Goal: Find specific page/section: Find specific page/section

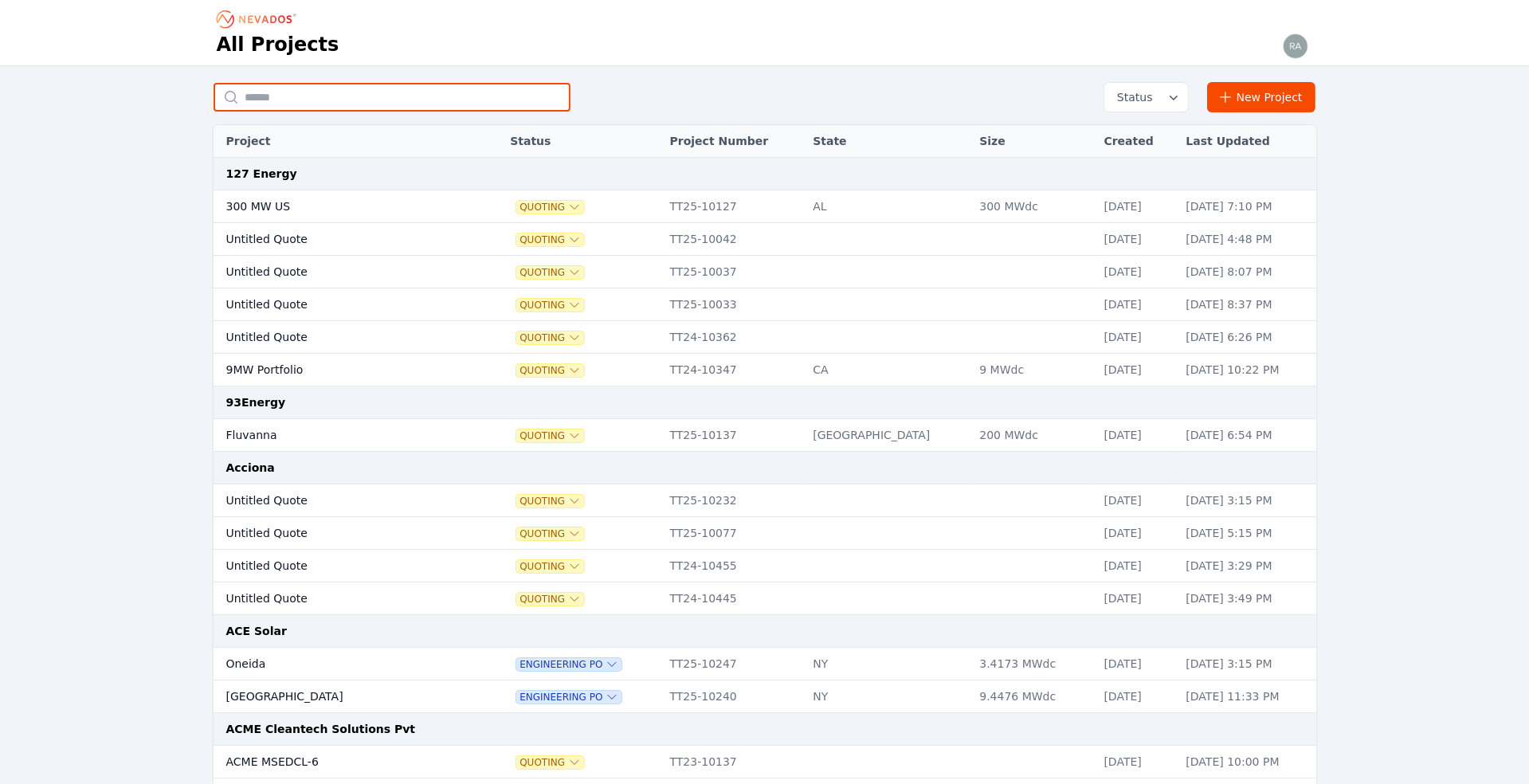
click at [300, 92] on input "text" at bounding box center [392, 97] width 357 height 29
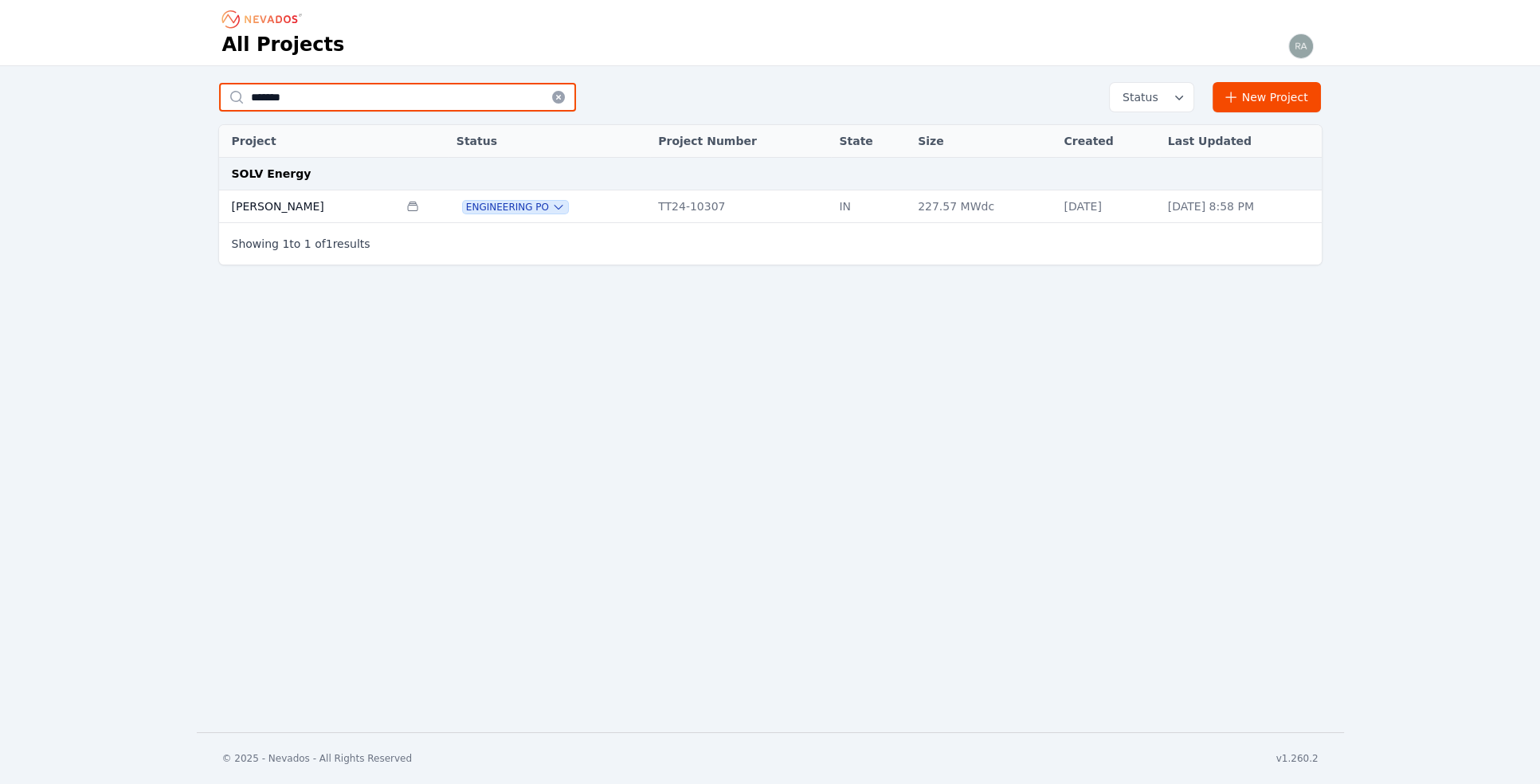
type input "*******"
click at [271, 201] on td "[PERSON_NAME]" at bounding box center [308, 206] width 179 height 33
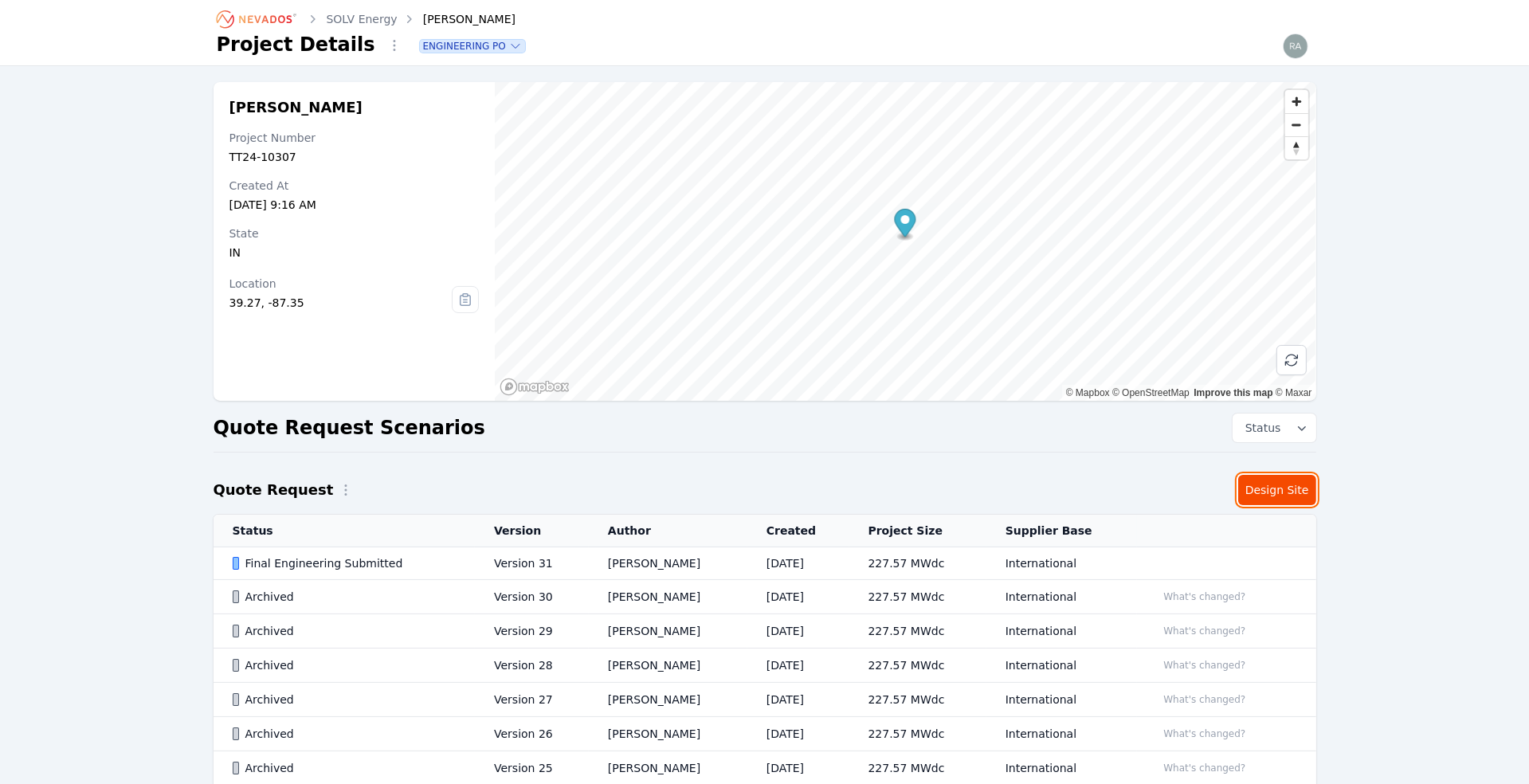
click at [1272, 492] on link "Design Site" at bounding box center [1277, 490] width 78 height 30
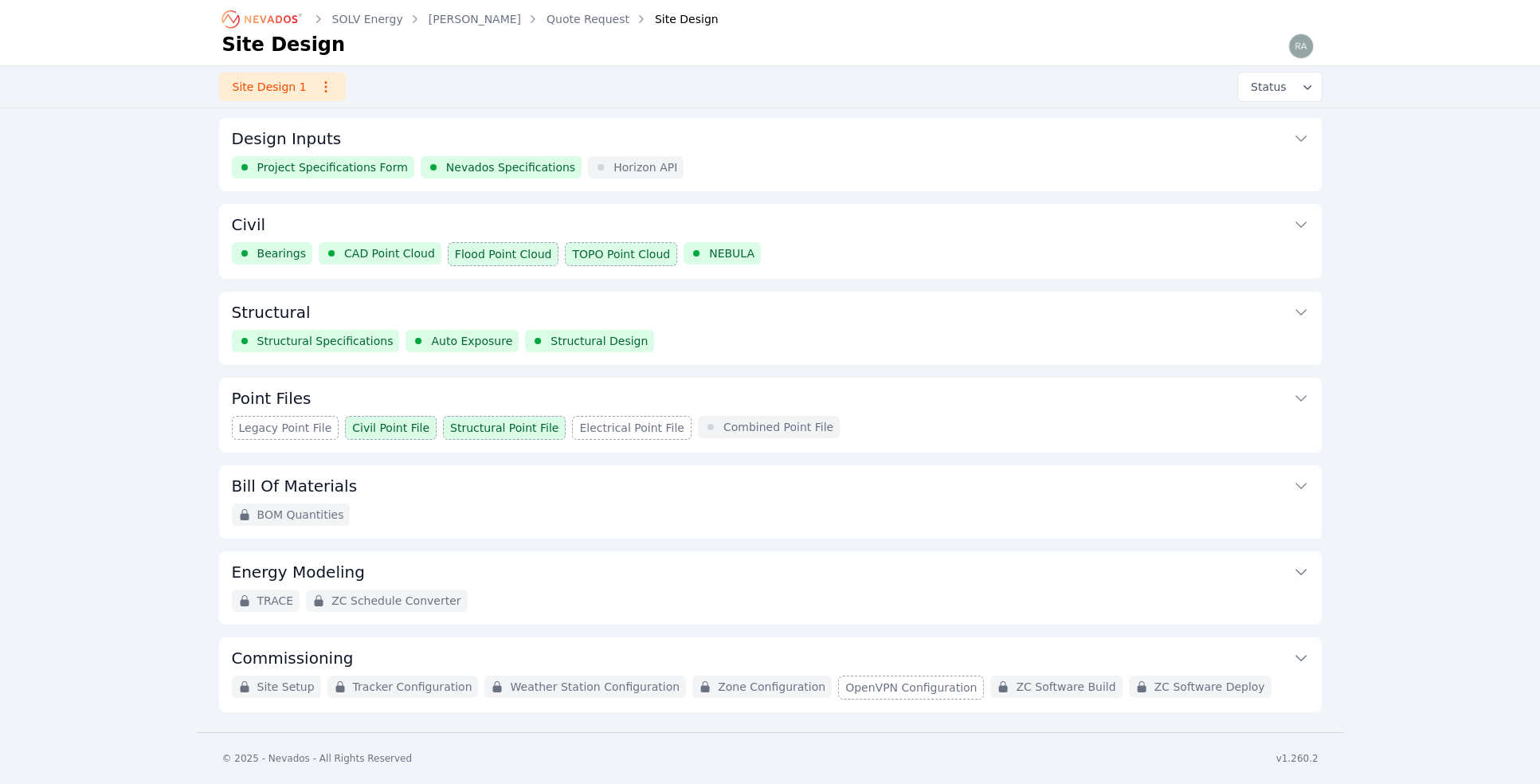
click at [498, 162] on span "Nevados Specifications" at bounding box center [511, 167] width 129 height 16
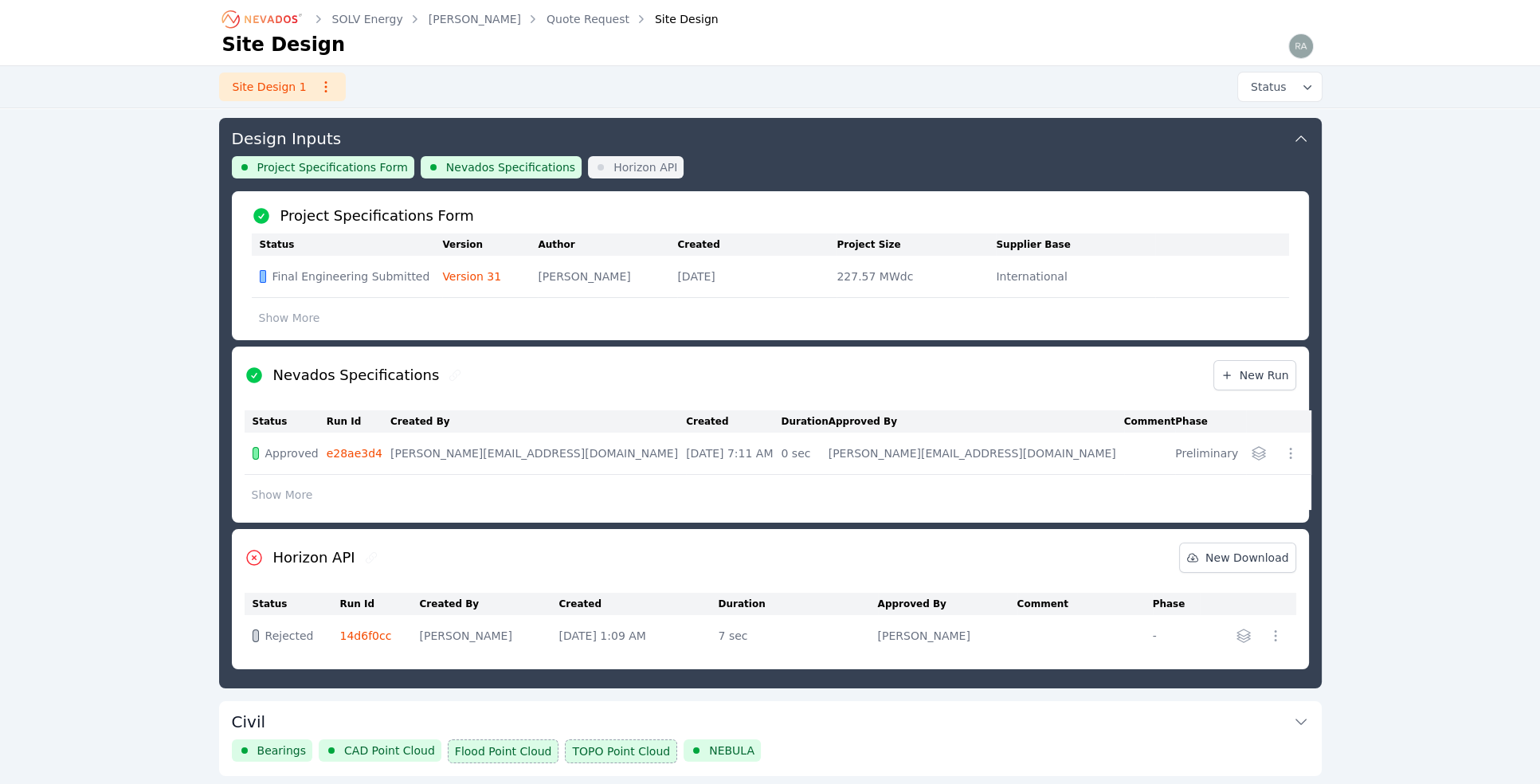
click at [1290, 449] on icon "button" at bounding box center [1291, 453] width 3 height 11
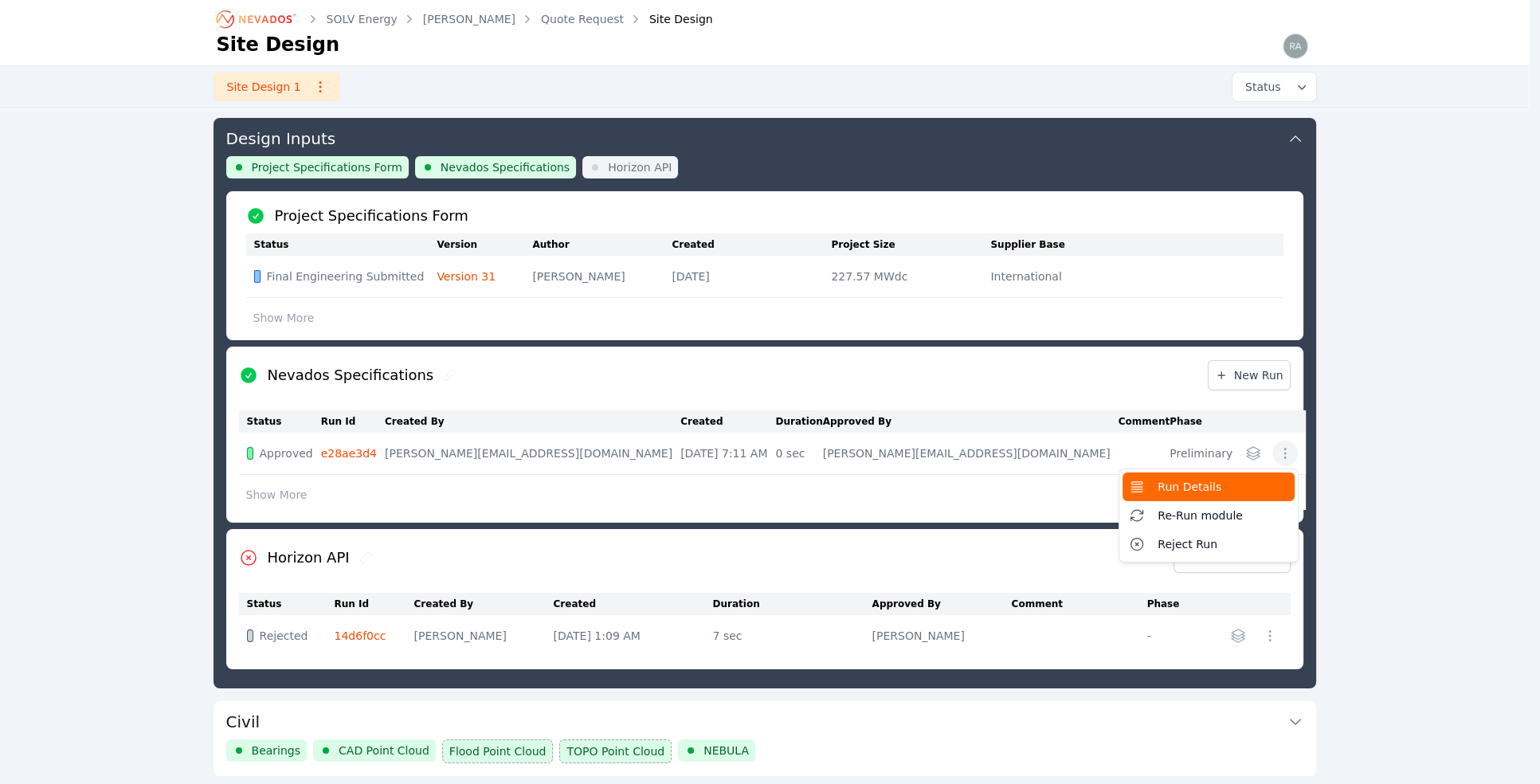
click at [1179, 483] on span "Run Details" at bounding box center [1190, 486] width 64 height 16
